Goal: Information Seeking & Learning: Learn about a topic

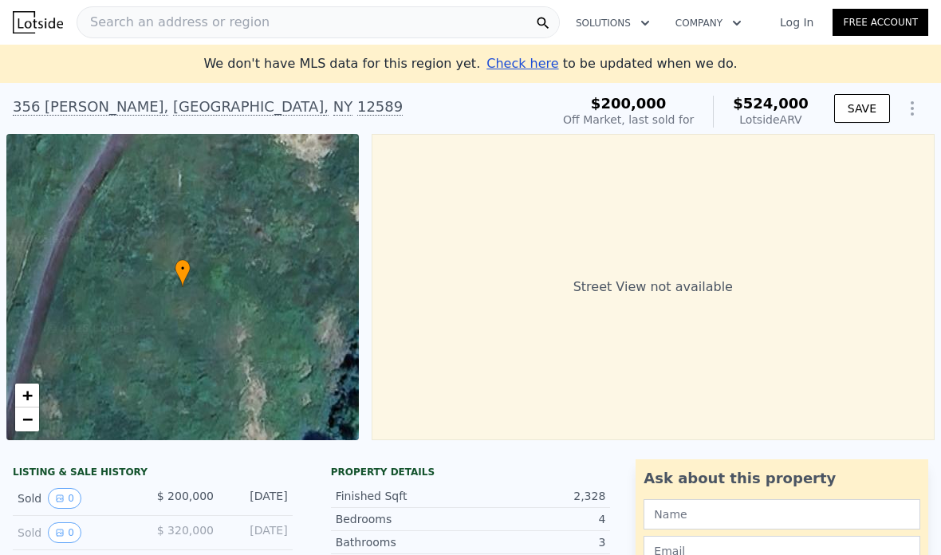
click at [257, 18] on div "Search an address or region" at bounding box center [318, 22] width 483 height 32
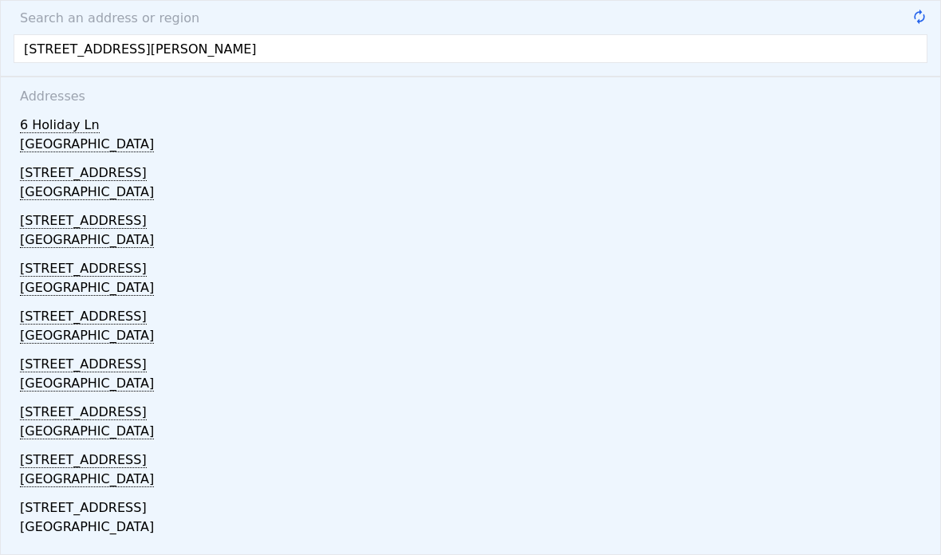
type input "[STREET_ADDRESS][PERSON_NAME]"
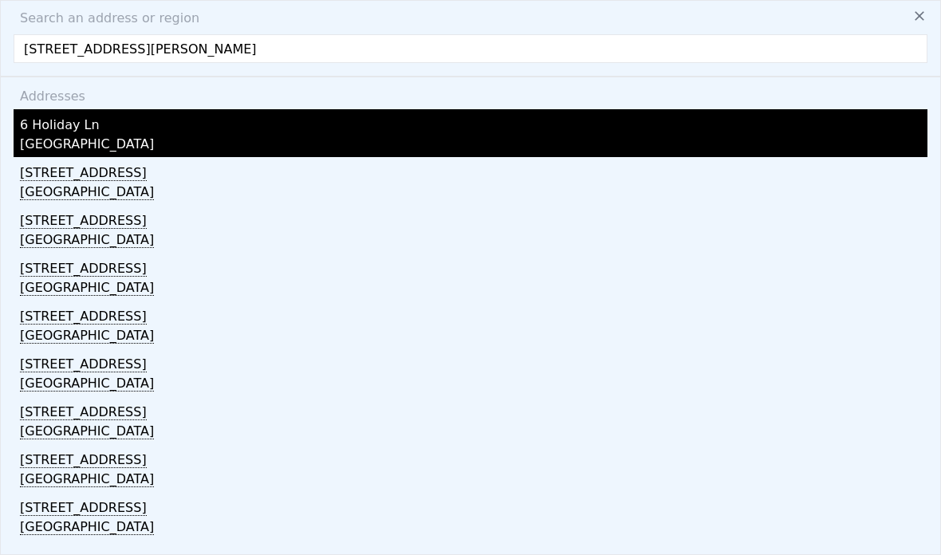
click at [89, 140] on div "[GEOGRAPHIC_DATA]" at bounding box center [474, 146] width 908 height 22
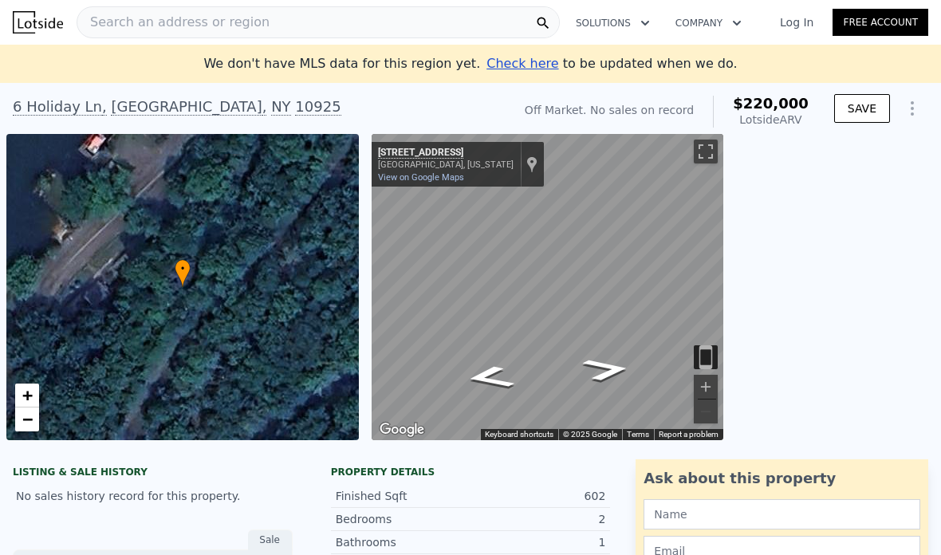
click at [337, 23] on div "Search an address or region" at bounding box center [318, 22] width 483 height 32
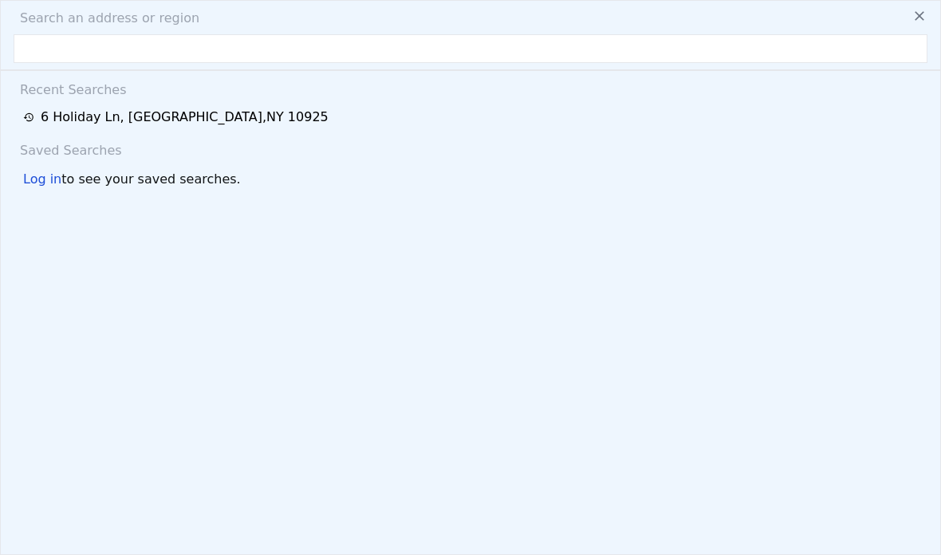
click at [273, 30] on div "Search an address or region Recent Searches [STREET_ADDRESS] Saved Searches Log…" at bounding box center [470, 277] width 941 height 555
click at [222, 61] on input "text" at bounding box center [471, 48] width 914 height 29
click at [215, 48] on input "text" at bounding box center [471, 48] width 914 height 29
paste input "[STREET_ADDRESS]"
click at [34, 50] on input "[STREET_ADDRESS]" at bounding box center [471, 48] width 914 height 29
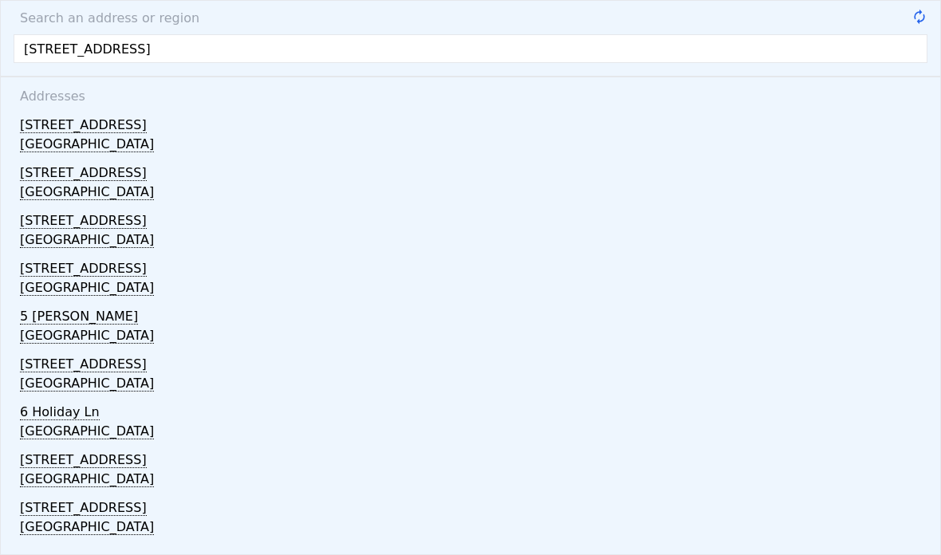
type input "[STREET_ADDRESS]"
click at [924, 30] on button at bounding box center [920, 15] width 29 height 32
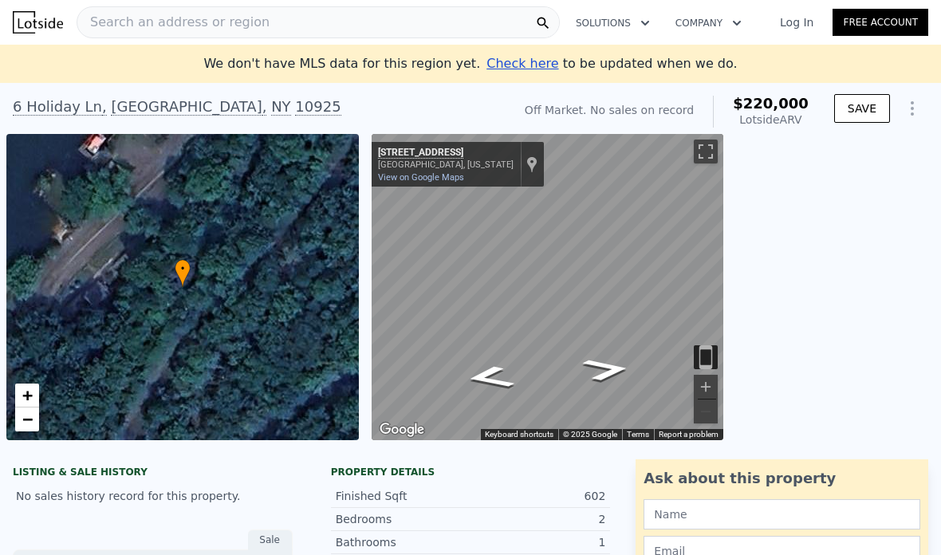
click at [455, 22] on div "Search an address or region" at bounding box center [318, 22] width 483 height 32
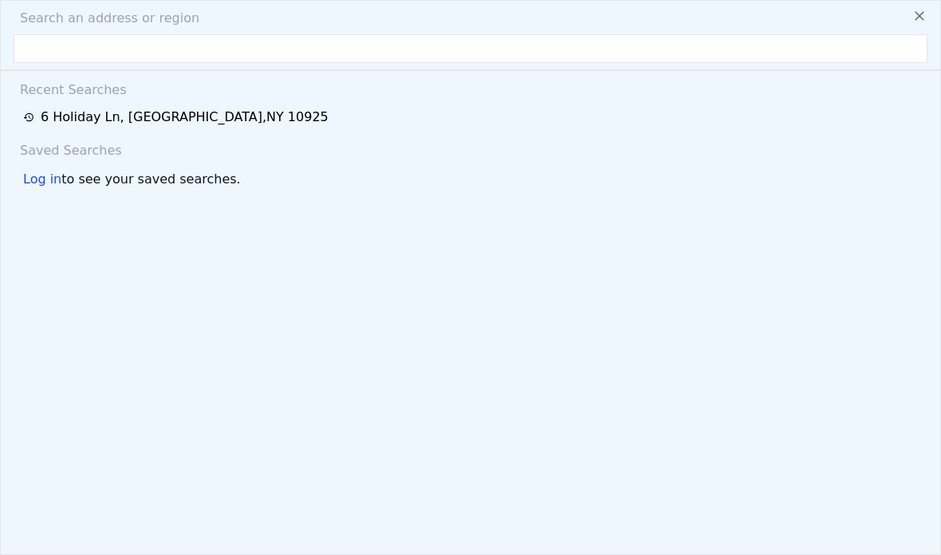
type input "7"
click at [262, 54] on input "text" at bounding box center [471, 48] width 914 height 29
paste input "[STREET_ADDRESS]"
type input "[STREET_ADDRESS]"
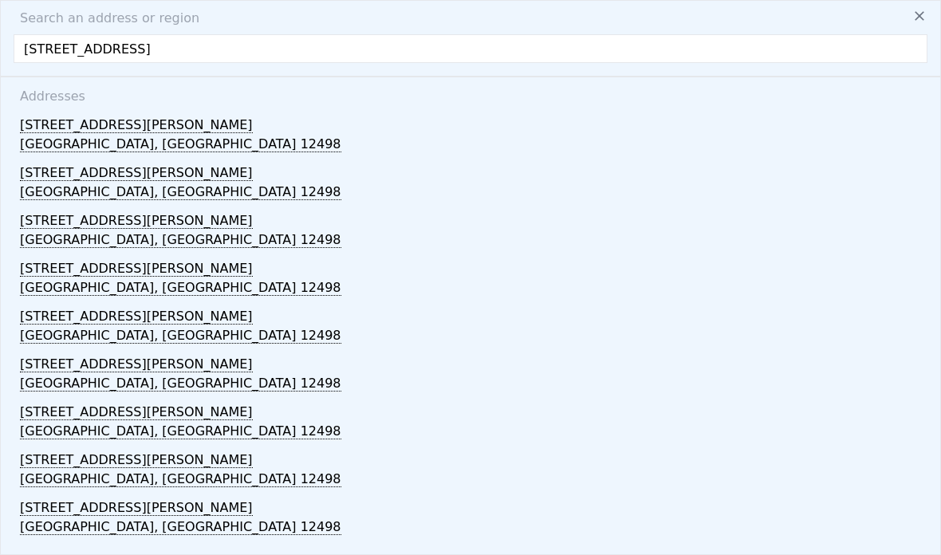
scroll to position [45, 0]
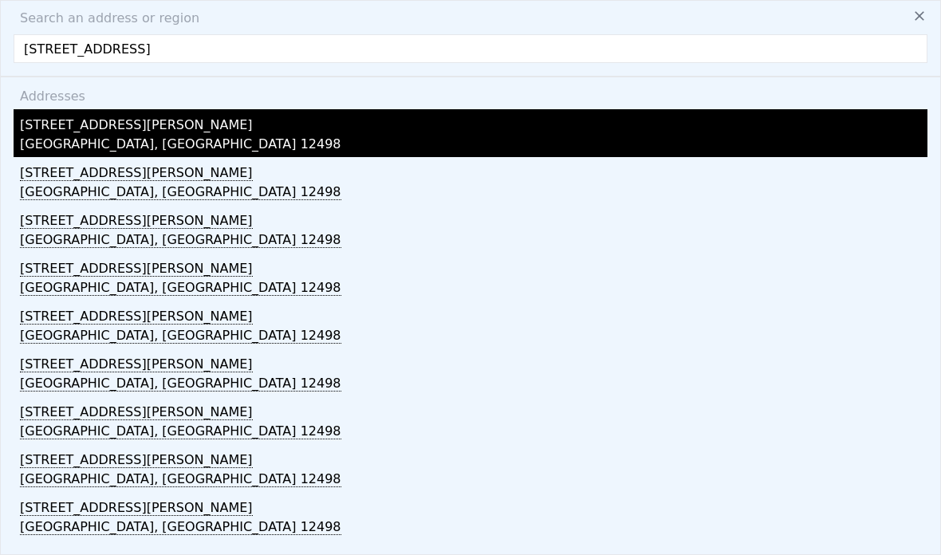
click at [109, 135] on div "[GEOGRAPHIC_DATA], [GEOGRAPHIC_DATA] 12498" at bounding box center [474, 146] width 908 height 22
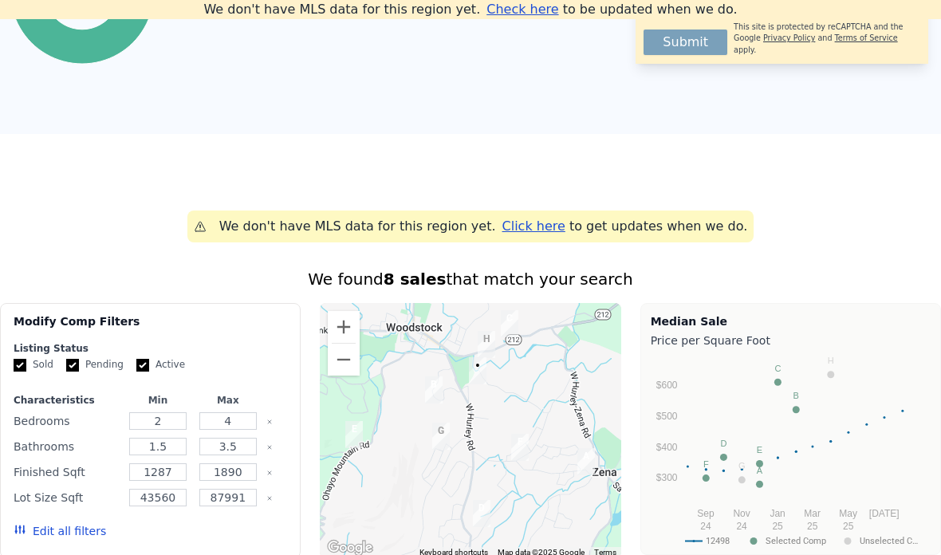
scroll to position [1016, 0]
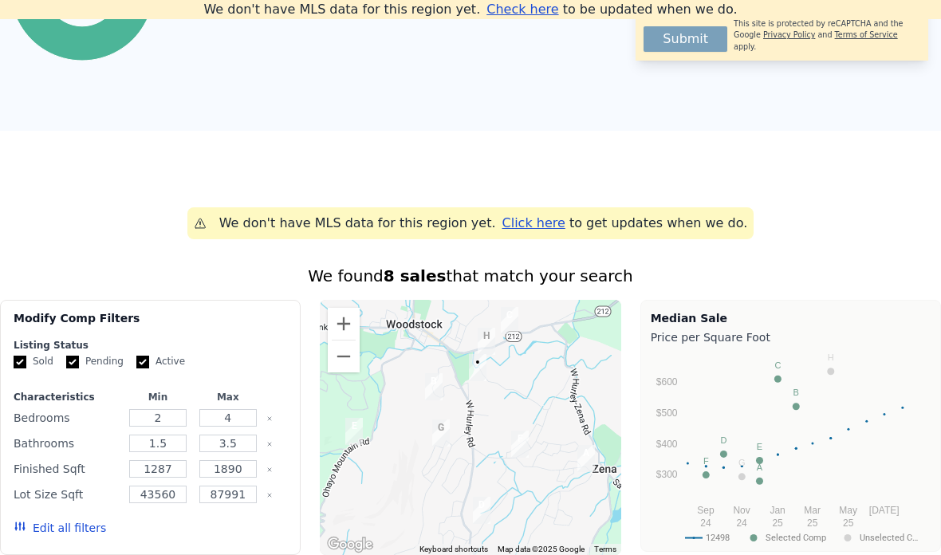
click at [530, 220] on span "Click here" at bounding box center [534, 222] width 63 height 15
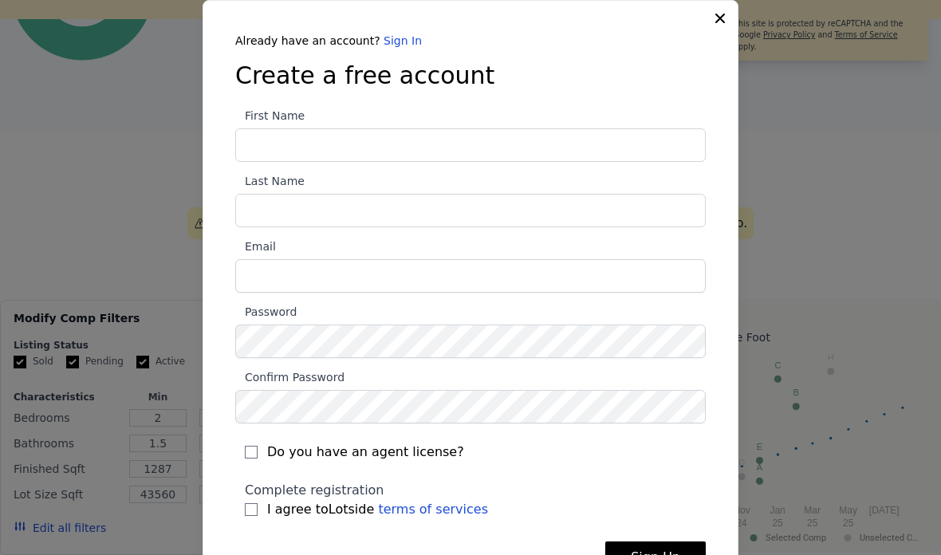
click at [717, 24] on icon at bounding box center [720, 18] width 16 height 16
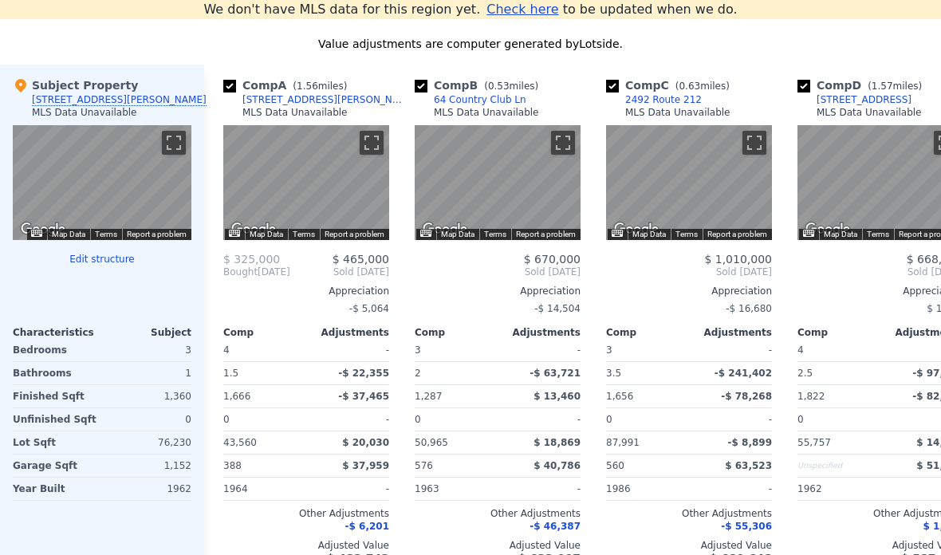
scroll to position [1556, 0]
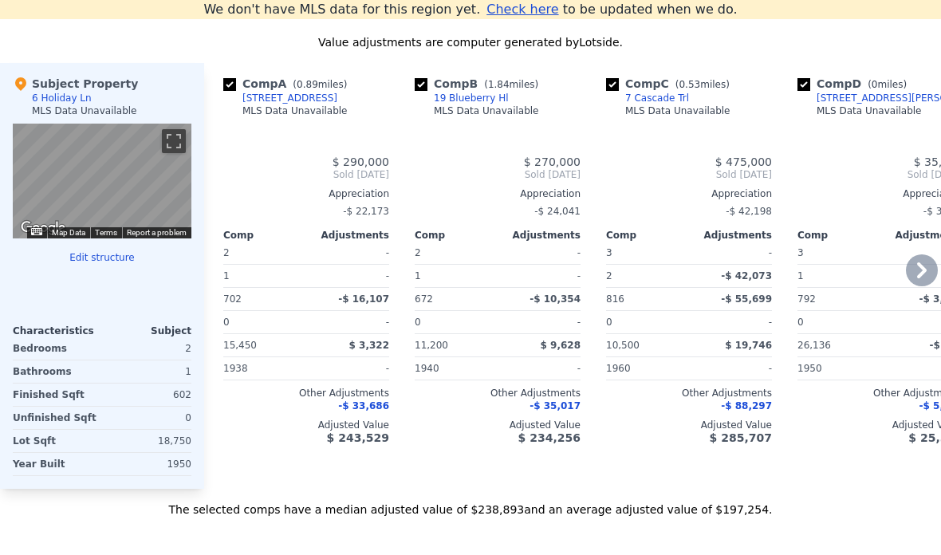
type input "$ 220,000"
type input "4"
type input "3"
type input "1"
type input "2"
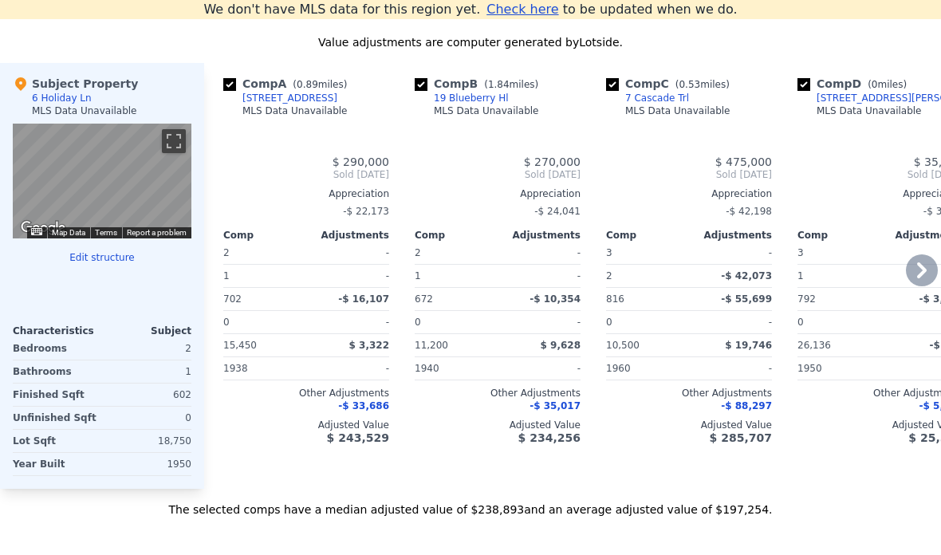
type input "672"
type input "816"
type input "10500"
type input "26136"
type input "$ 30,002"
